Goal: Transaction & Acquisition: Purchase product/service

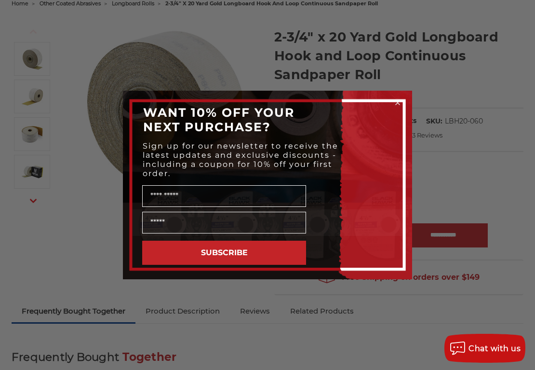
scroll to position [111, 0]
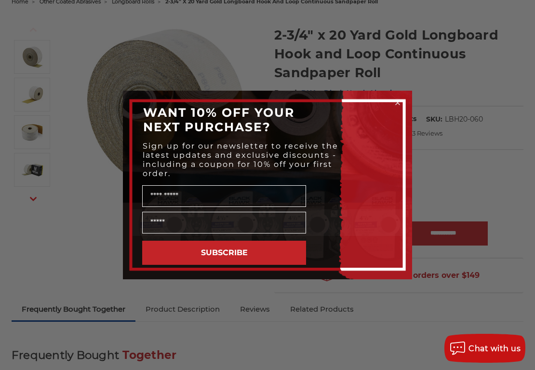
click at [399, 105] on circle "Close dialog" at bounding box center [397, 102] width 9 height 9
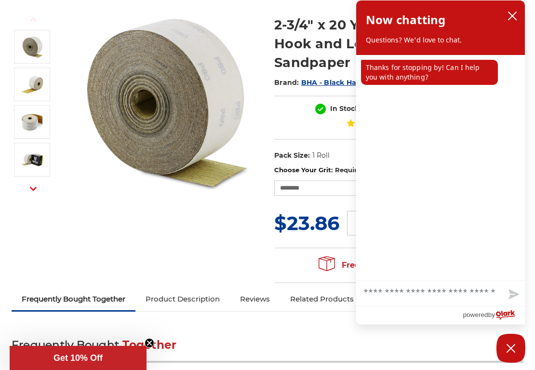
scroll to position [126, 0]
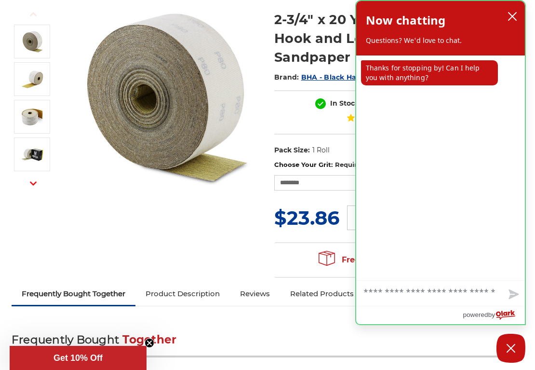
click at [512, 14] on icon "close chatbox" at bounding box center [513, 17] width 10 height 10
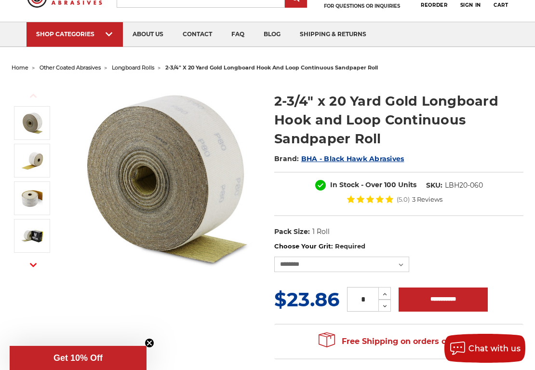
scroll to position [0, 0]
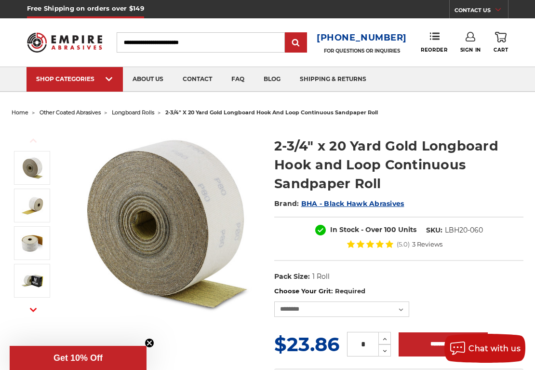
click at [233, 37] on input "Search" at bounding box center [201, 42] width 168 height 20
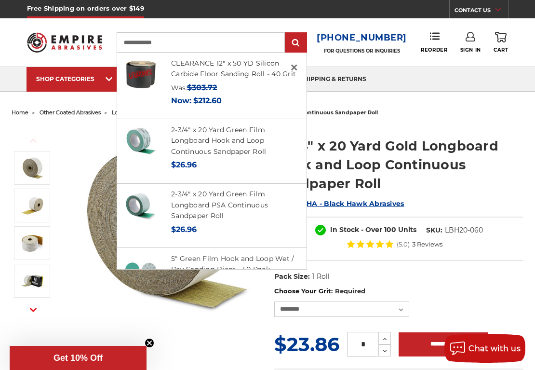
type input "**********"
click at [299, 43] on input "submit" at bounding box center [295, 42] width 19 height 19
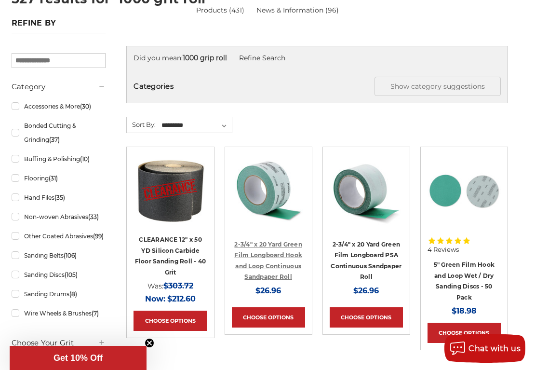
click at [271, 252] on link "2-3/4" x 20 Yard Green Film Longboard Hook and Loop Continuous Sandpaper Roll" at bounding box center [268, 261] width 68 height 40
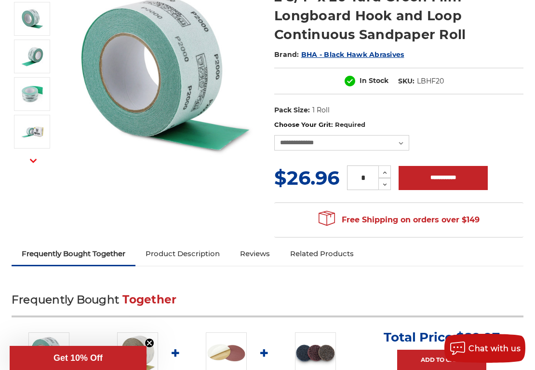
scroll to position [151, 0]
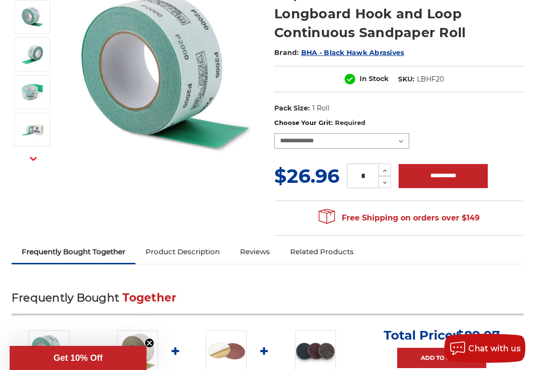
drag, startPoint x: 402, startPoint y: 140, endPoint x: 537, endPoint y: 19, distance: 181.6
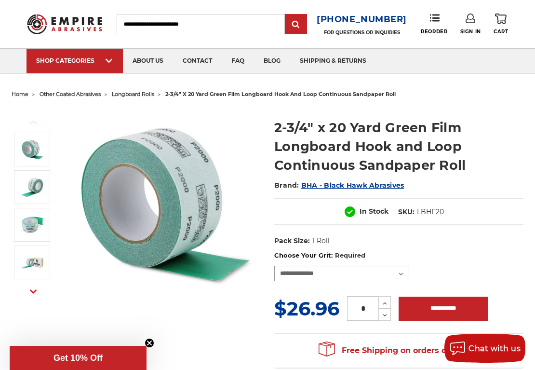
scroll to position [0, 0]
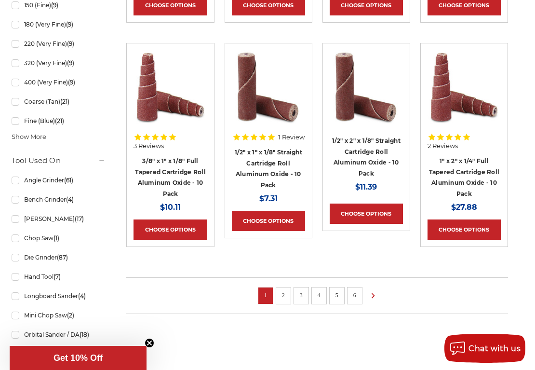
scroll to position [665, 0]
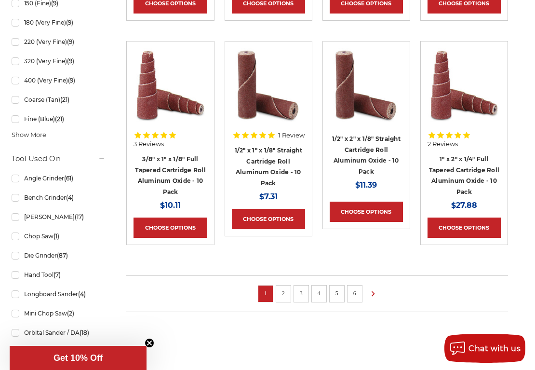
click at [281, 288] on link "2" at bounding box center [284, 293] width 10 height 11
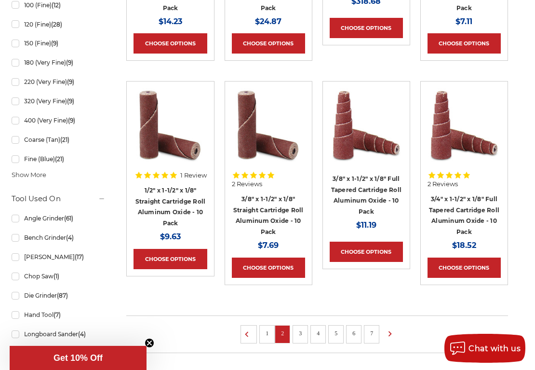
scroll to position [639, 0]
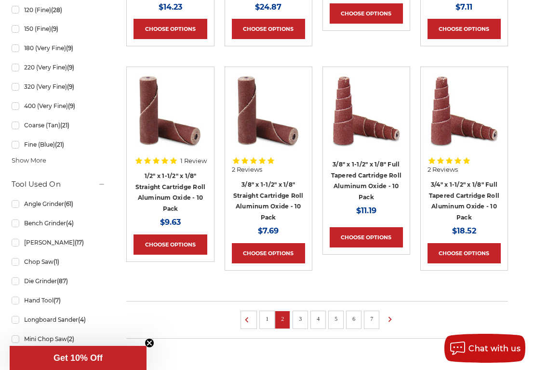
click at [299, 314] on link "3" at bounding box center [300, 318] width 10 height 11
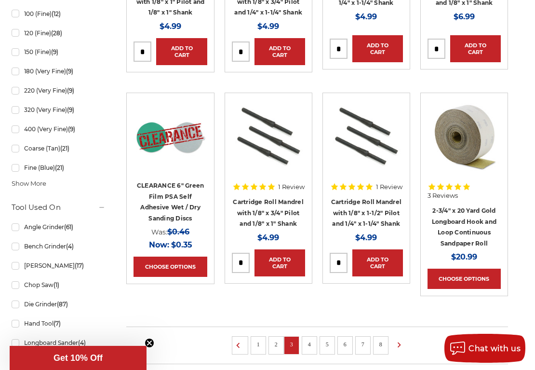
scroll to position [618, 0]
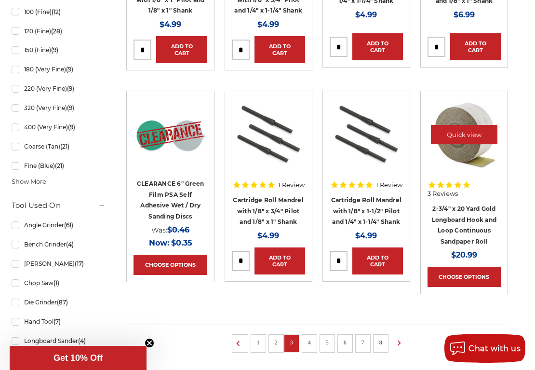
click at [455, 147] on img at bounding box center [464, 134] width 73 height 73
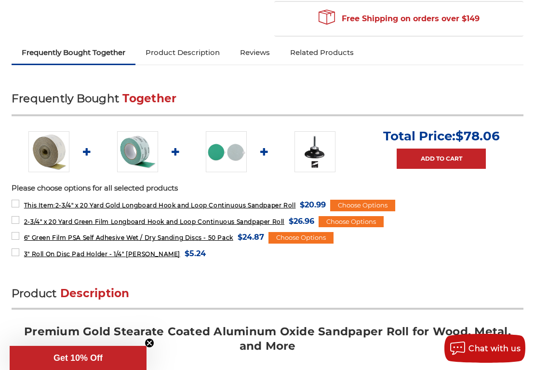
scroll to position [134, 0]
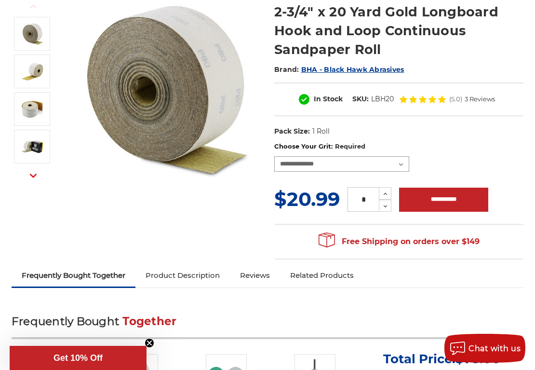
drag, startPoint x: 400, startPoint y: 166, endPoint x: 348, endPoint y: 151, distance: 54.2
click at [257, 28] on div "Previous Next Brand:" at bounding box center [267, 125] width 525 height 279
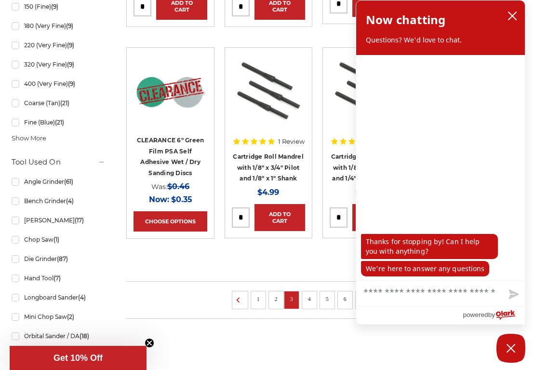
click at [308, 296] on link "4" at bounding box center [310, 299] width 10 height 11
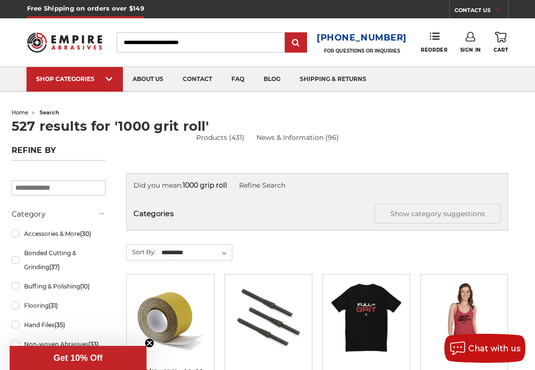
click at [309, 295] on article "Quick view Cartridge Roll Mandrel with 1/4" x 1-1/2" Pilot and 1/4" x 1-1/4" Sh…" at bounding box center [269, 368] width 88 height 188
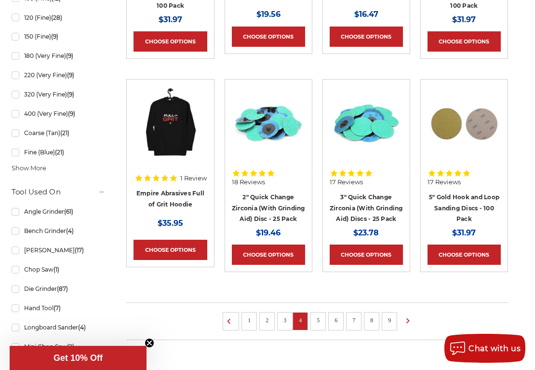
scroll to position [660, 0]
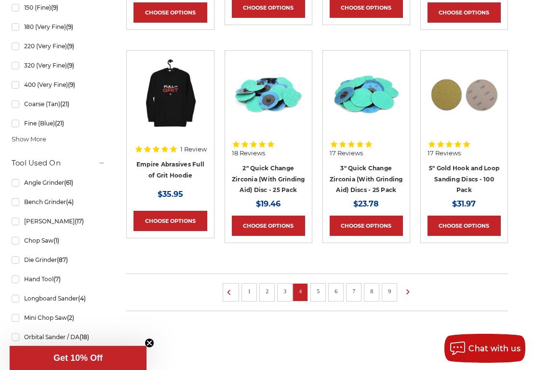
click at [320, 296] on link "5" at bounding box center [318, 291] width 10 height 11
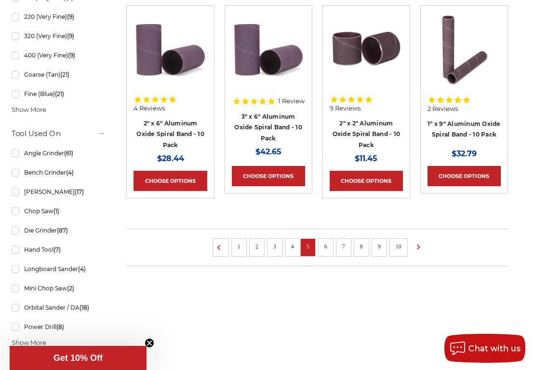
scroll to position [723, 0]
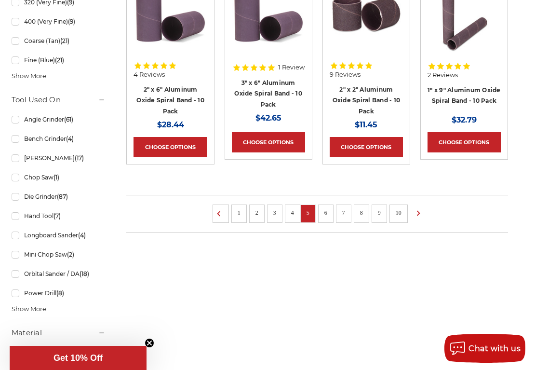
click at [326, 212] on link "6" at bounding box center [326, 212] width 10 height 11
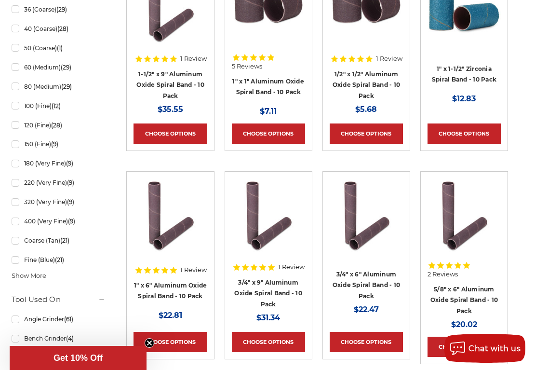
scroll to position [628, 0]
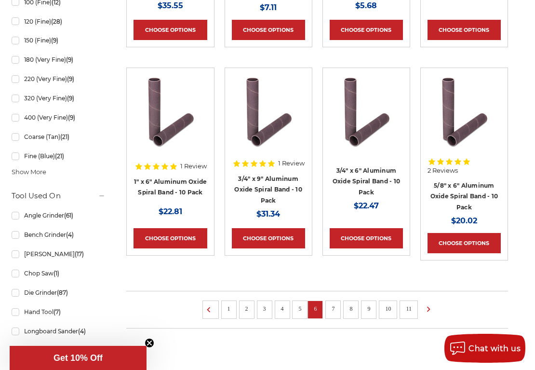
click at [332, 308] on link "7" at bounding box center [333, 308] width 10 height 11
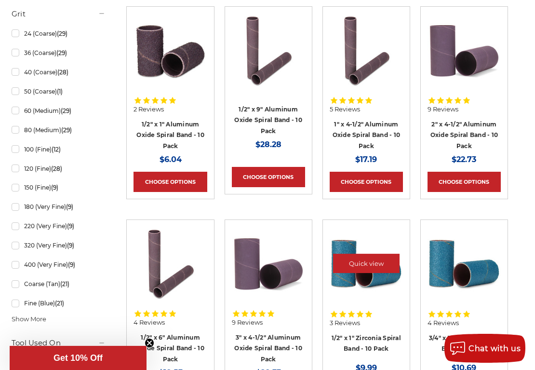
scroll to position [588, 0]
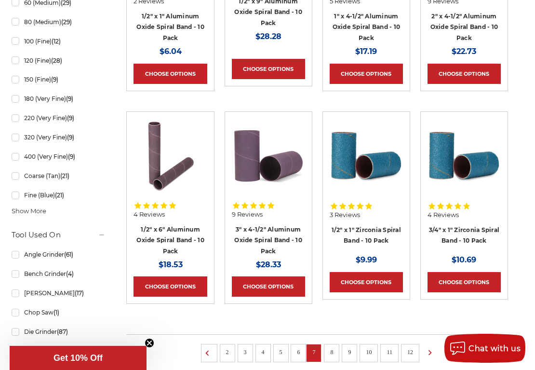
click at [333, 350] on link "8" at bounding box center [332, 352] width 10 height 11
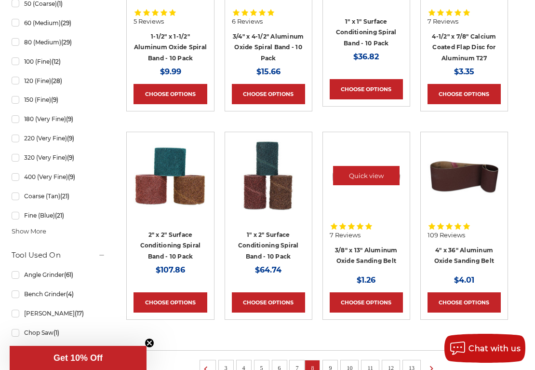
scroll to position [734, 0]
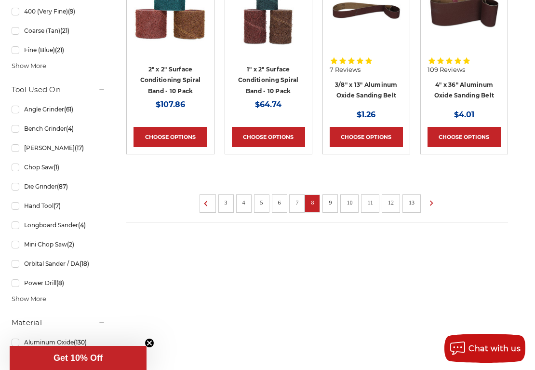
click at [330, 201] on link "9" at bounding box center [330, 202] width 10 height 11
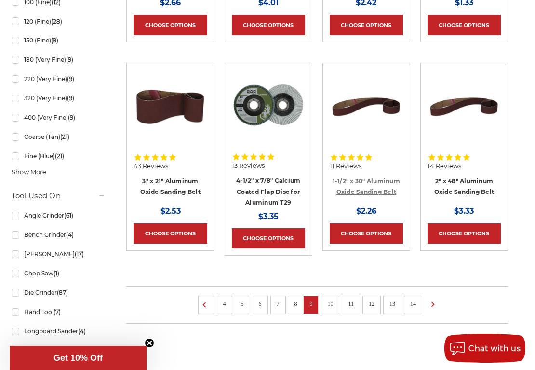
scroll to position [682, 0]
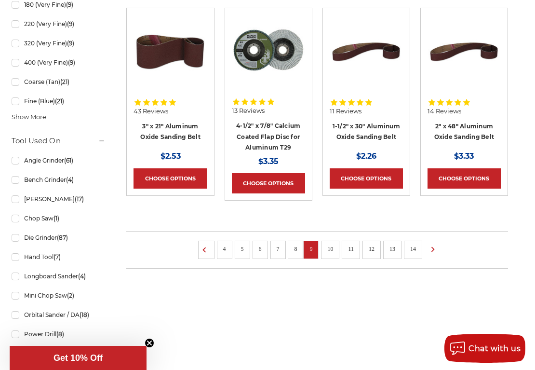
click at [327, 246] on link "10" at bounding box center [330, 248] width 13 height 11
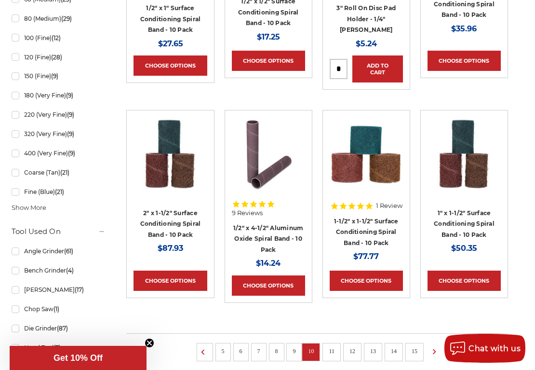
scroll to position [657, 0]
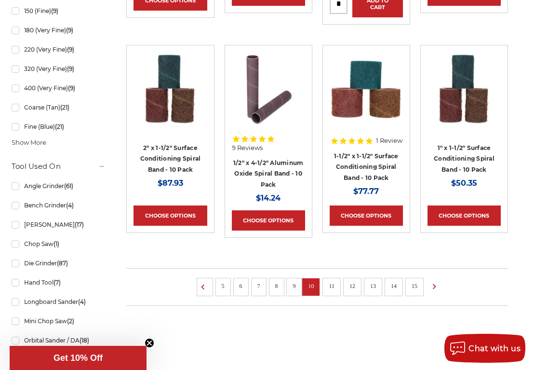
click at [335, 281] on link "11" at bounding box center [331, 286] width 13 height 11
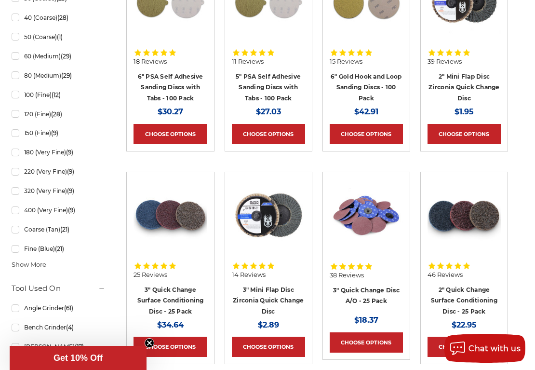
scroll to position [608, 0]
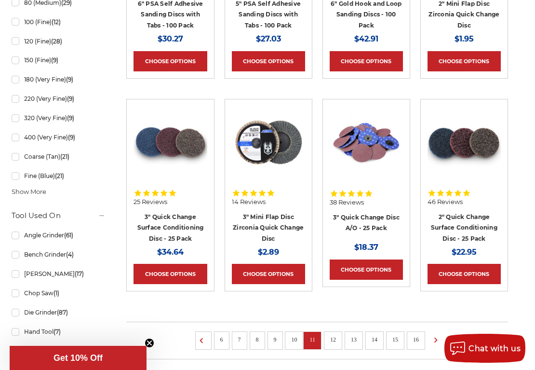
click at [335, 339] on link "12" at bounding box center [333, 339] width 13 height 11
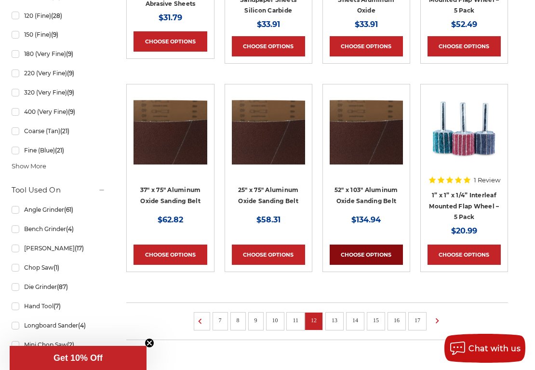
scroll to position [681, 0]
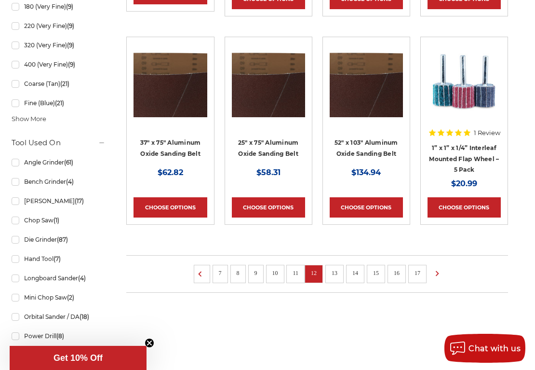
click at [335, 267] on link "13" at bounding box center [334, 272] width 13 height 11
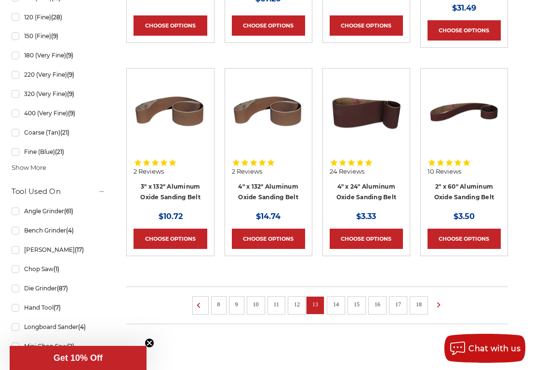
scroll to position [642, 0]
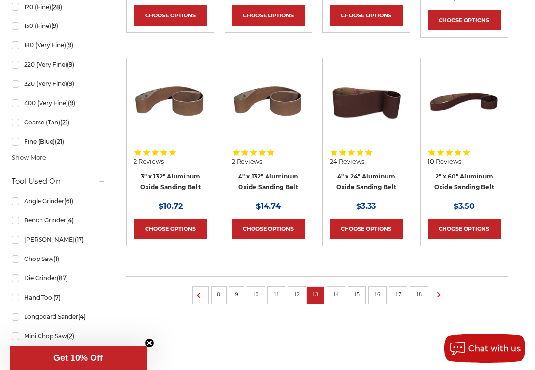
click at [336, 290] on link "14" at bounding box center [336, 294] width 13 height 11
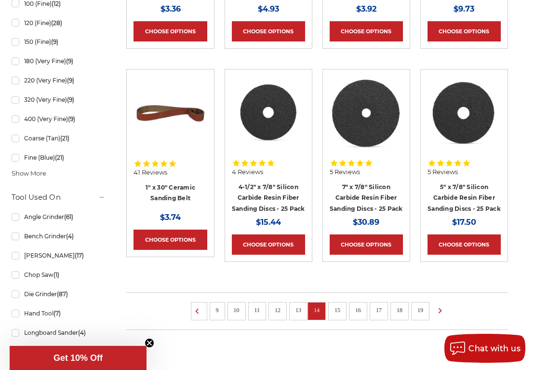
scroll to position [636, 0]
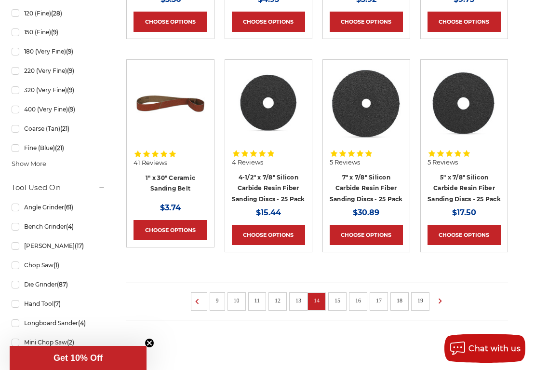
click at [340, 306] on link "15" at bounding box center [337, 300] width 13 height 11
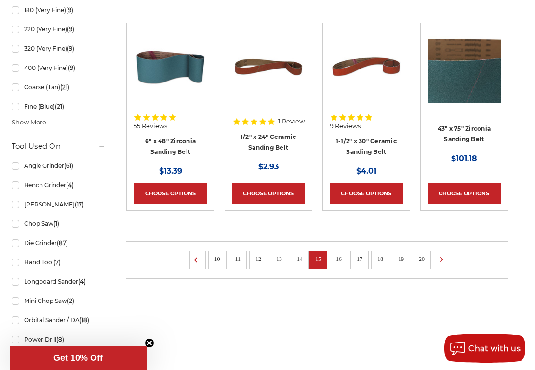
scroll to position [733, 0]
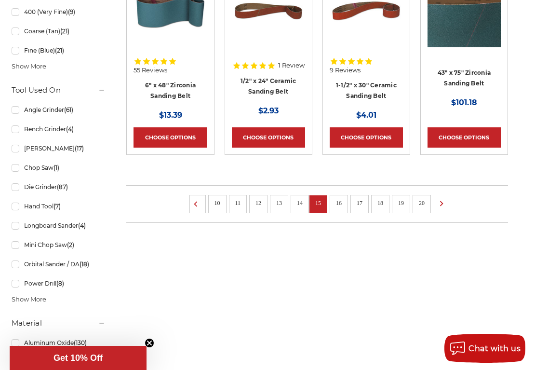
click at [339, 199] on link "16" at bounding box center [339, 203] width 13 height 11
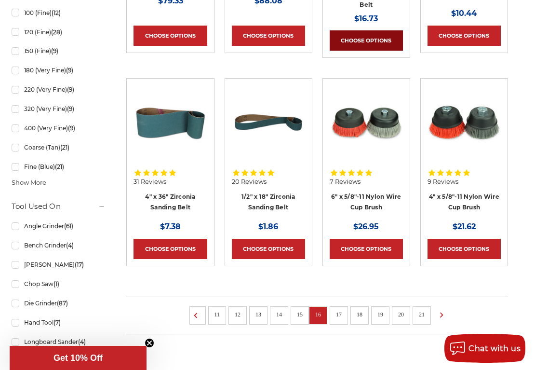
scroll to position [682, 0]
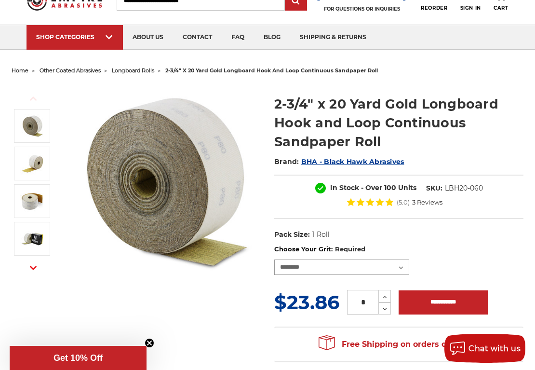
select select "****"
